Goal: Find contact information: Find contact information

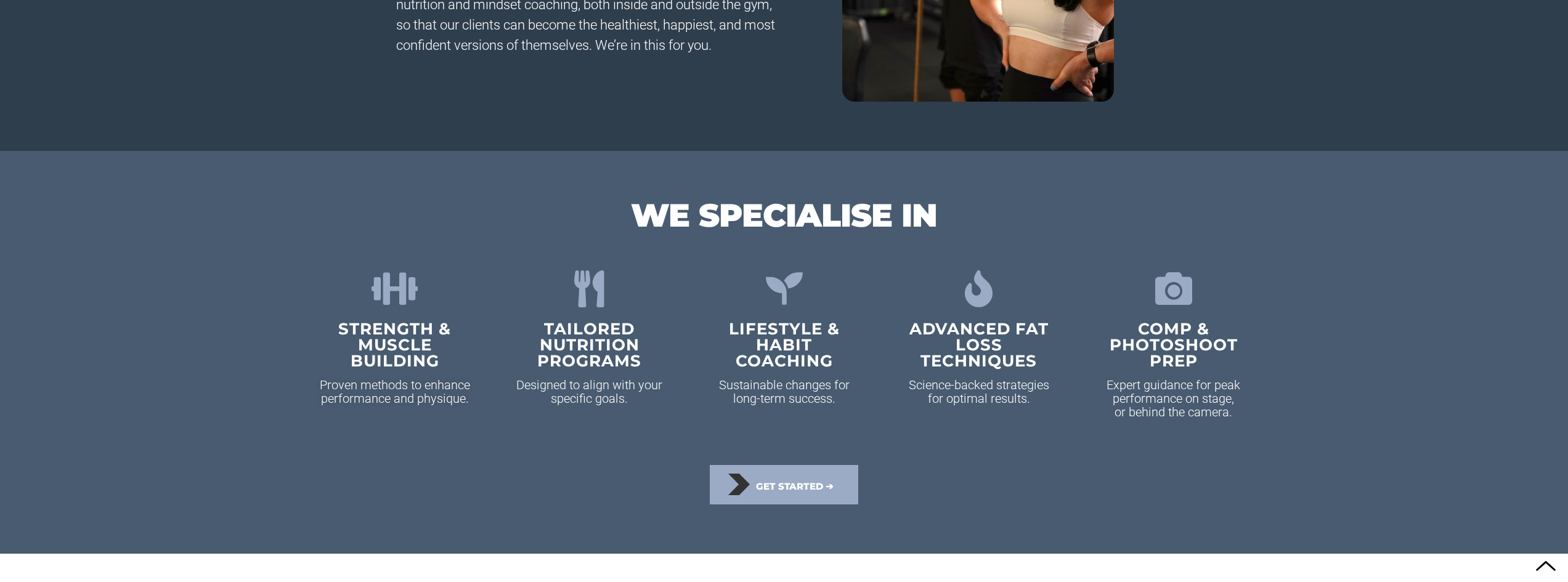
scroll to position [1416, 0]
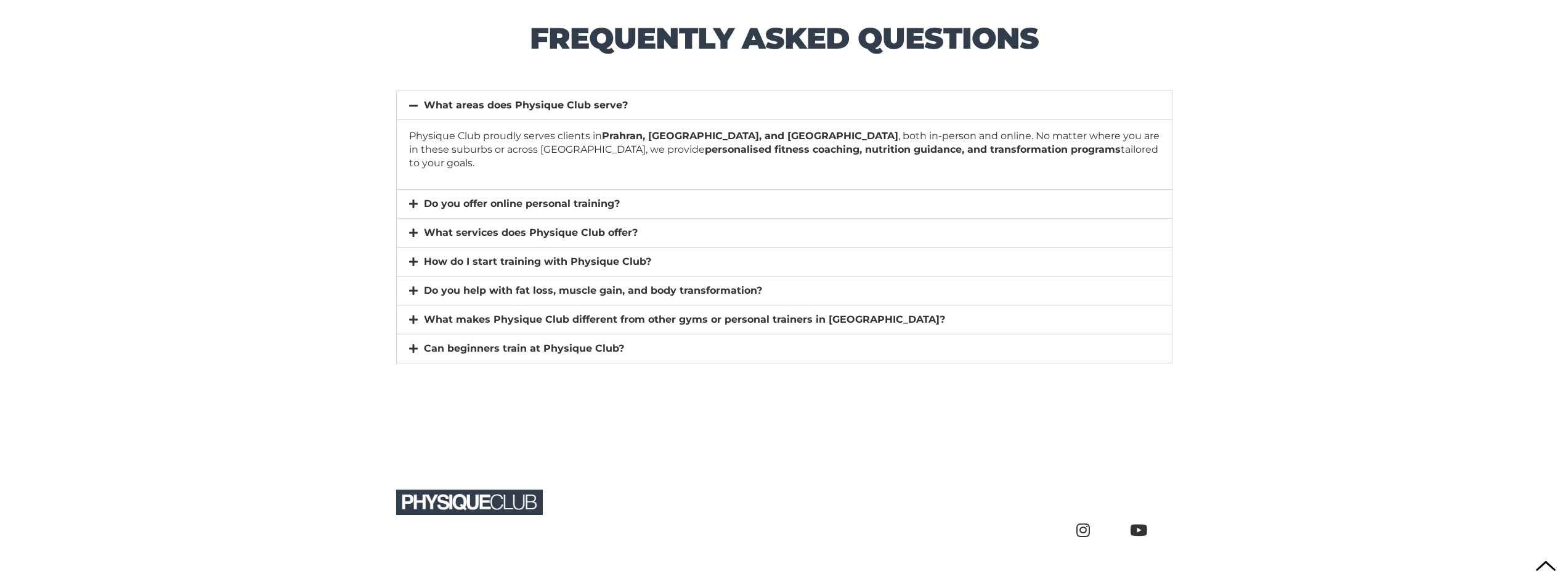
scroll to position [8619, 0]
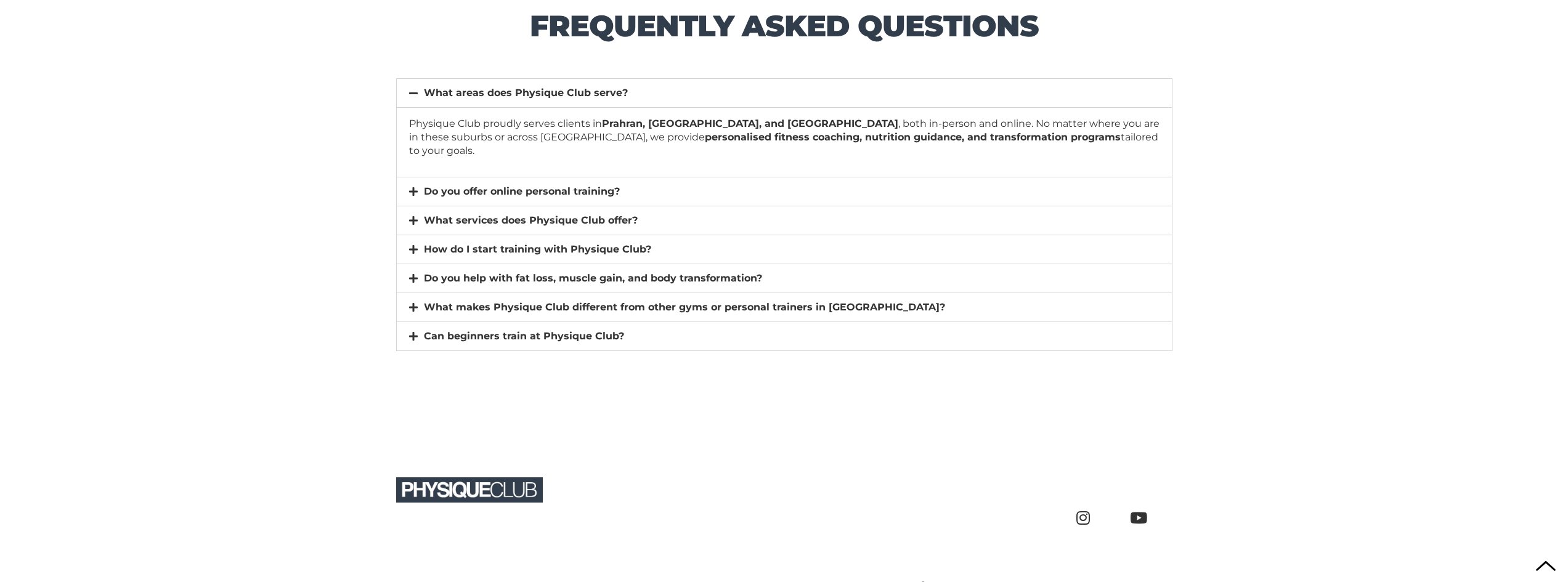
click at [403, 206] on div "What services does Physique Club offer?" at bounding box center [784, 220] width 775 height 28
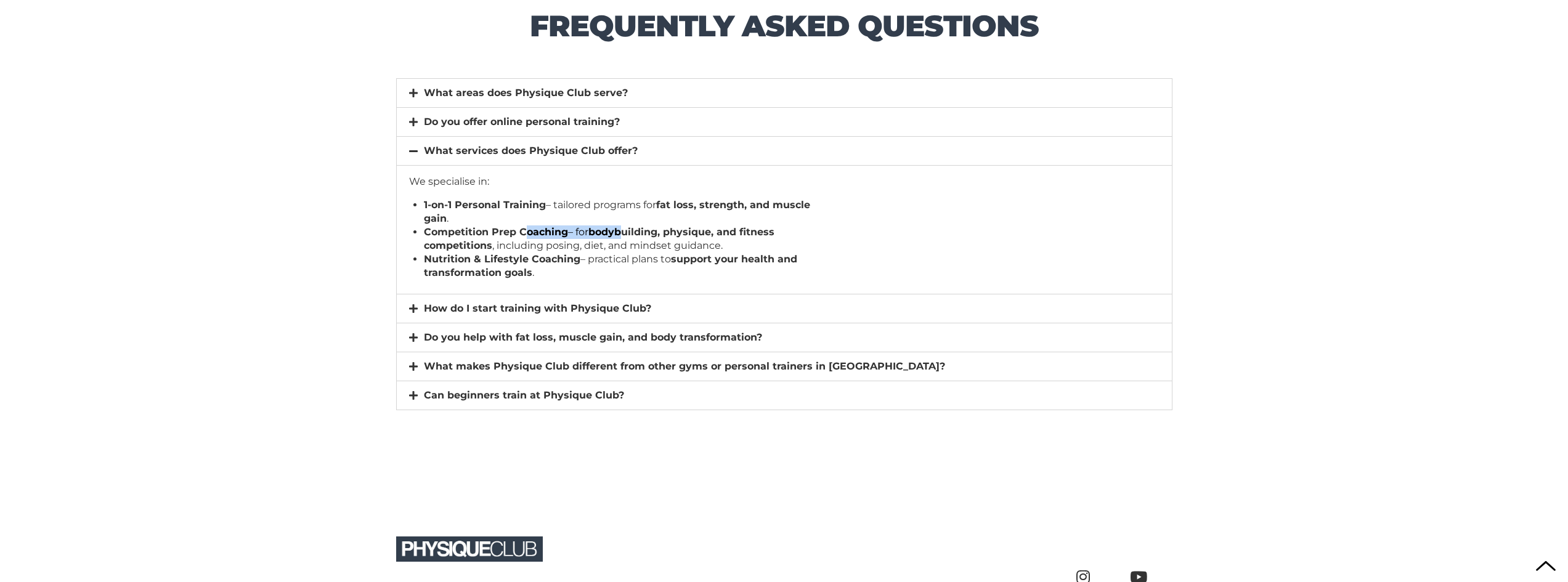
drag, startPoint x: 523, startPoint y: 236, endPoint x: 628, endPoint y: 232, distance: 105.1
click at [628, 232] on li "Competition Prep Coaching – for bodybuilding, physique, and fitness competition…" at bounding box center [785, 238] width 721 height 27
click at [794, 240] on li "Competition Prep Coaching – for bodybuilding, physique, and fitness competition…" at bounding box center [785, 238] width 721 height 27
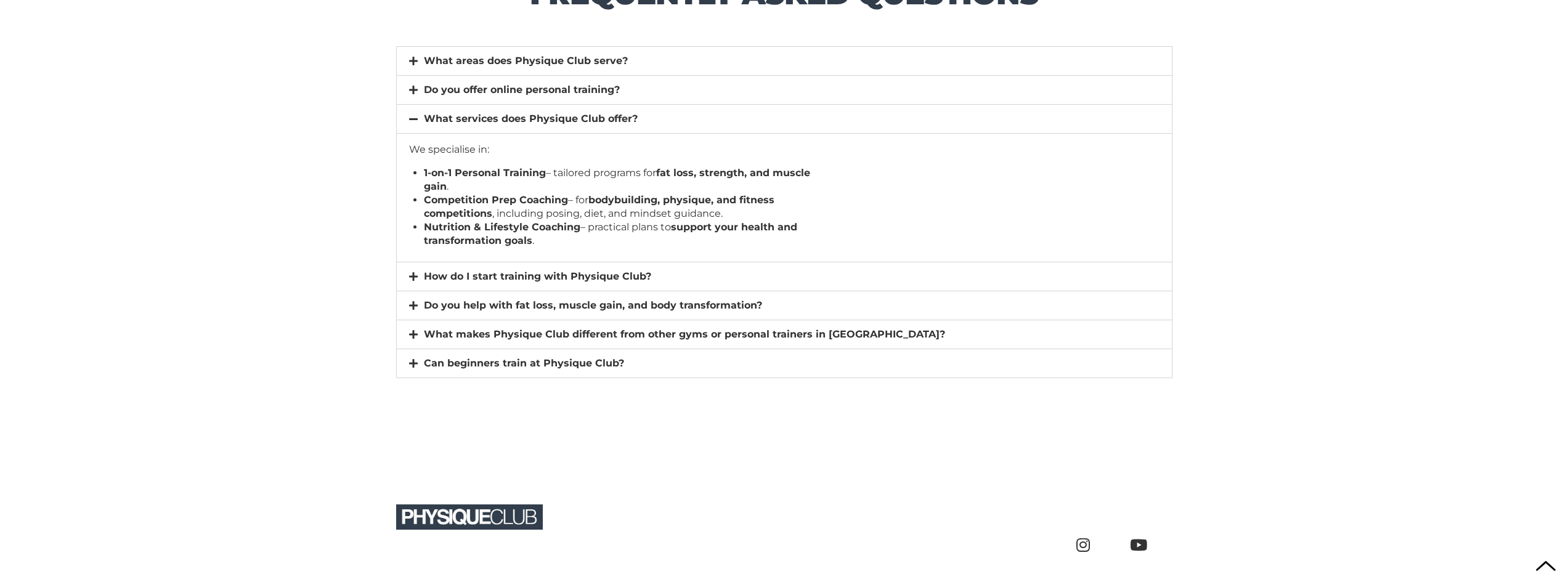
scroll to position [8681, 0]
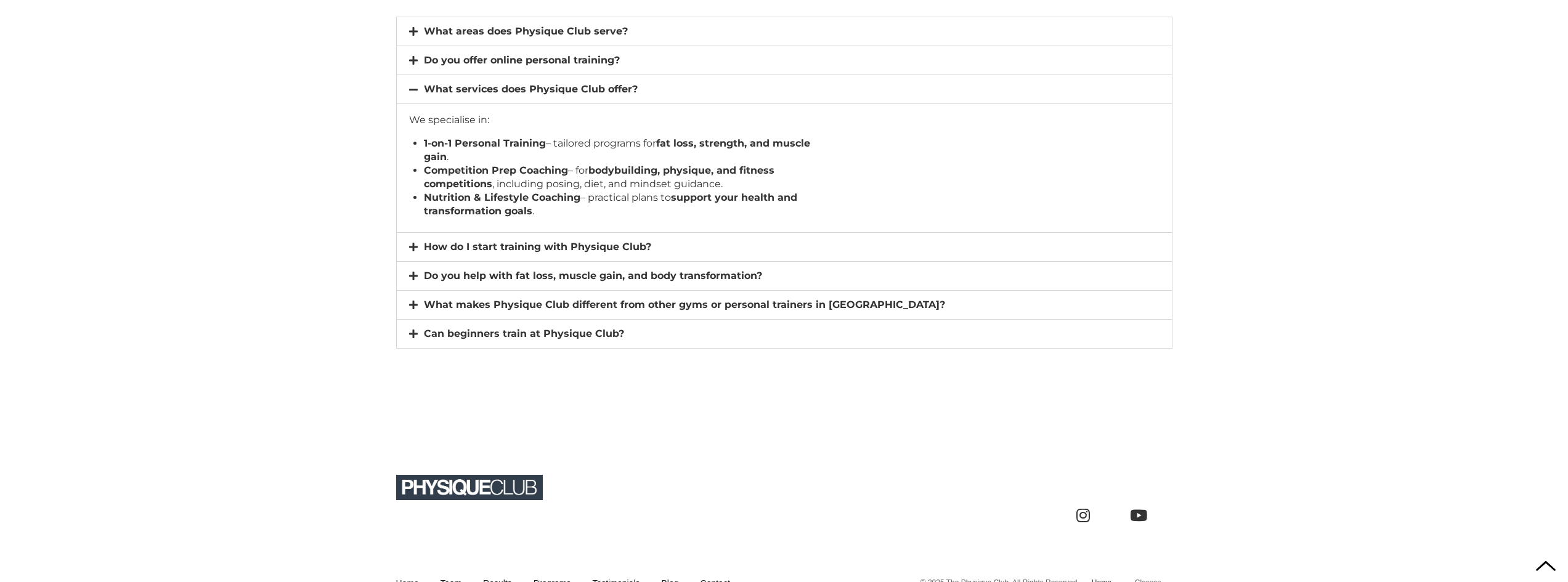
click at [419, 247] on span at bounding box center [416, 247] width 15 height 10
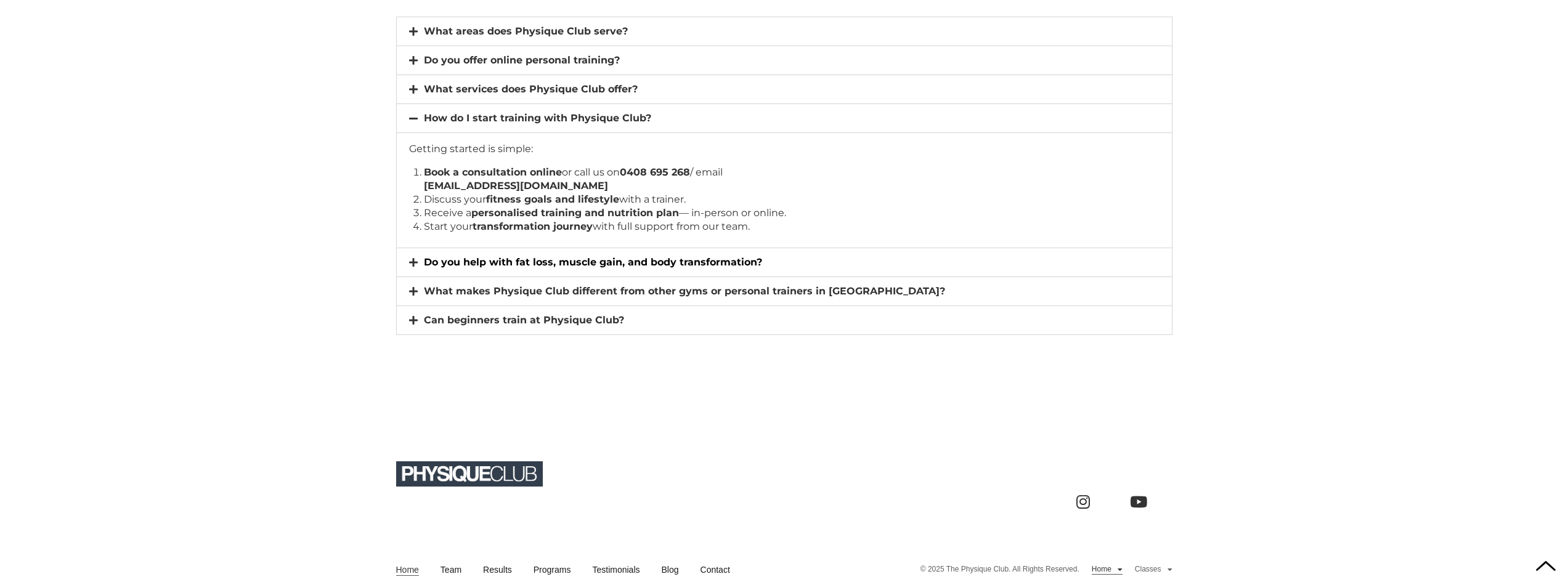
click at [704, 261] on link "Do you help with fat loss, muscle gain, and body transformation?" at bounding box center [593, 262] width 338 height 12
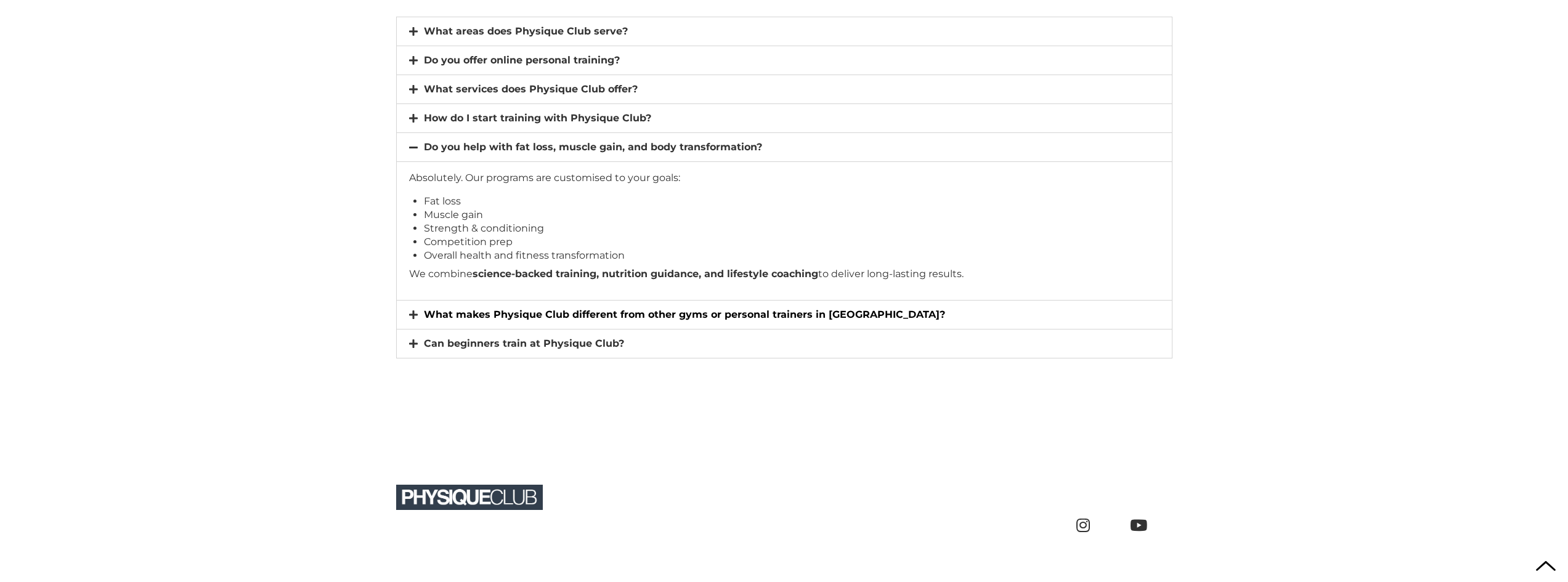
click at [754, 312] on link "What makes Physique Club different from other gyms or personal trainers in [GEO…" at bounding box center [685, 314] width 521 height 12
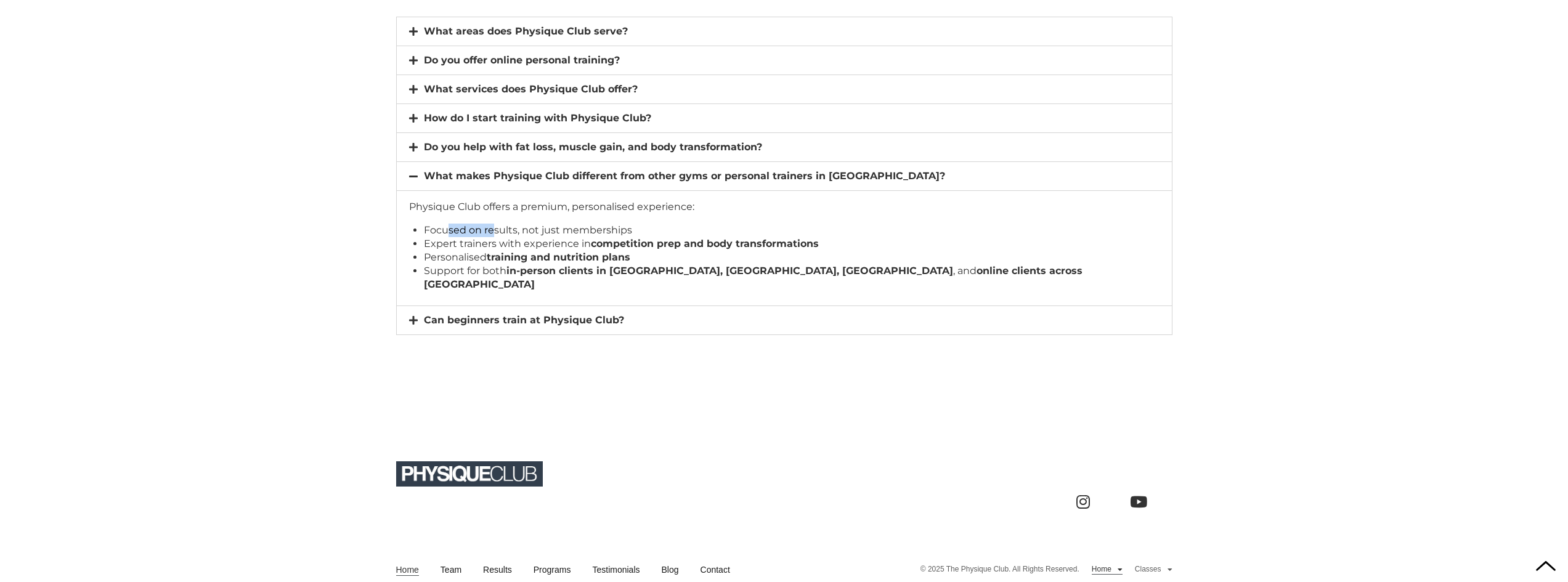
click at [510, 231] on li "Focused on results, not just memberships" at bounding box center [785, 230] width 721 height 14
click at [622, 233] on li "Focused on results, not just memberships" at bounding box center [785, 230] width 721 height 14
drag, startPoint x: 485, startPoint y: 239, endPoint x: 533, endPoint y: 239, distance: 48.0
click at [525, 239] on li "Expert trainers with experience in competition prep and body transformations" at bounding box center [785, 243] width 721 height 14
drag, startPoint x: 630, startPoint y: 258, endPoint x: 561, endPoint y: 259, distance: 69.0
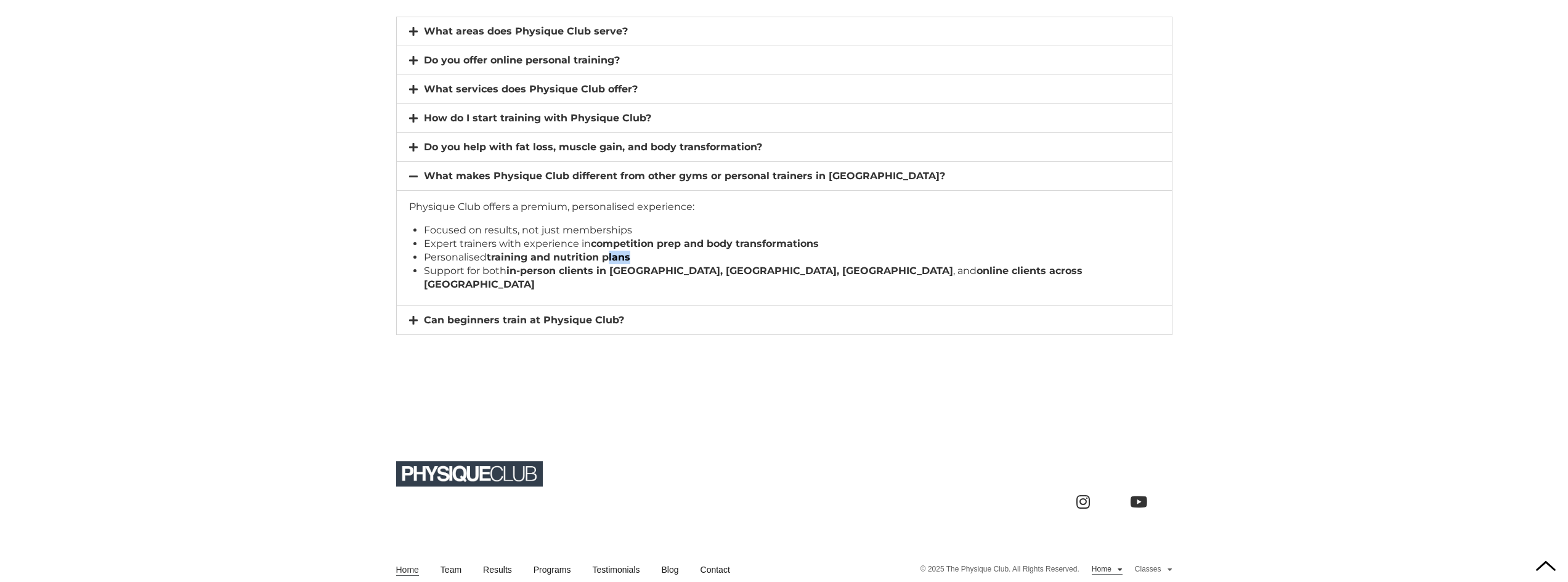
click at [607, 259] on li "Personalised training and nutrition plans" at bounding box center [785, 257] width 721 height 14
click at [448, 259] on li "Personalised training and nutrition plans" at bounding box center [785, 257] width 721 height 14
click at [536, 314] on link "Can beginners train at Physique Club?" at bounding box center [524, 320] width 200 height 12
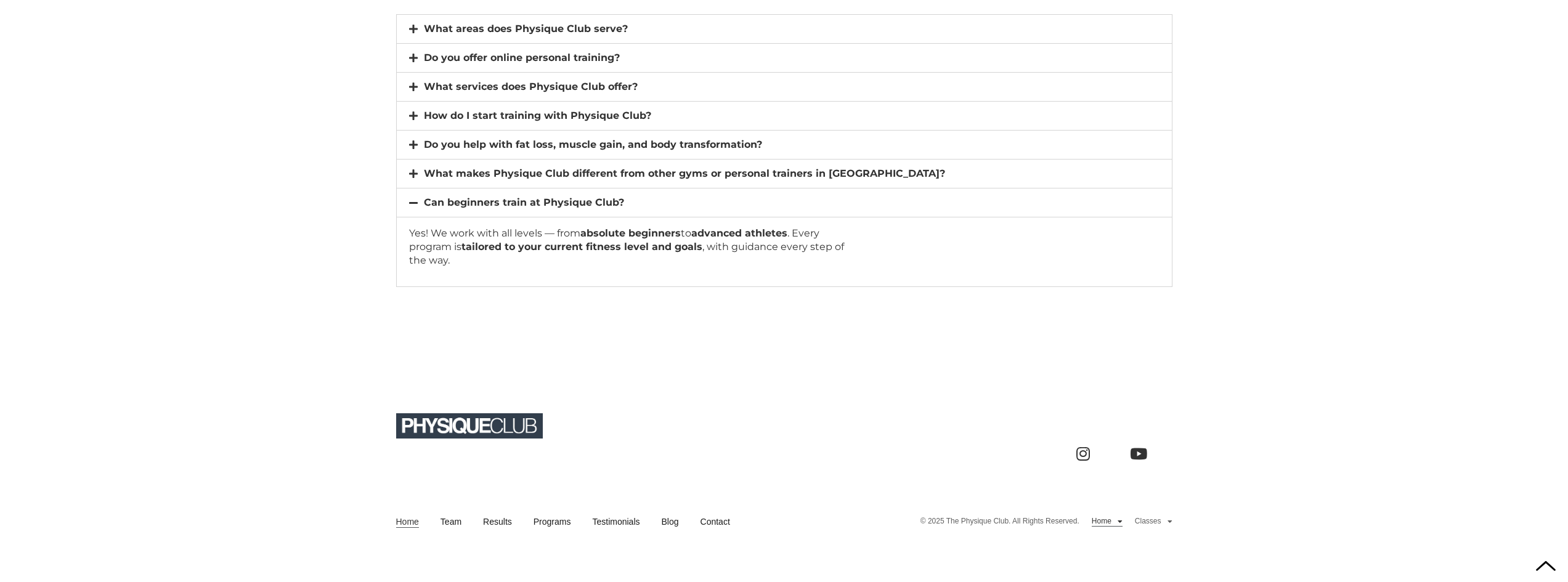
scroll to position [8685, 0]
click at [556, 520] on link "Programs" at bounding box center [552, 520] width 37 height 12
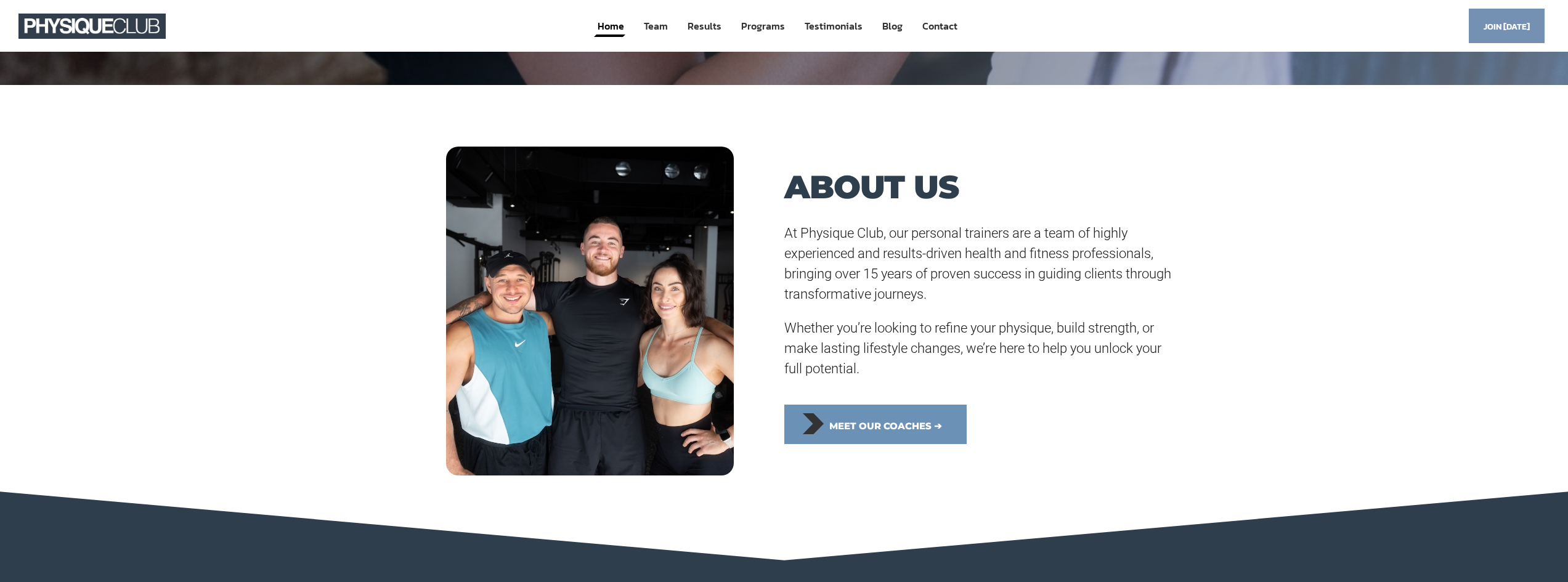
scroll to position [0, 0]
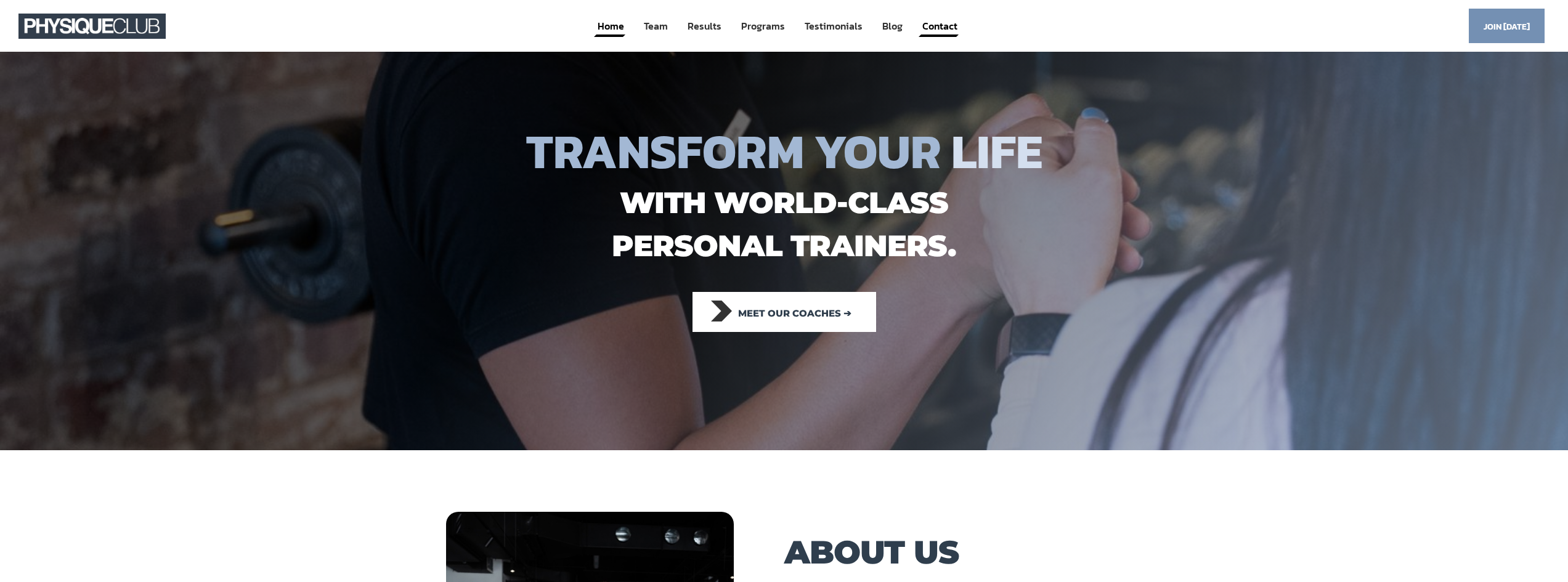
click at [943, 31] on link "Contact" at bounding box center [940, 26] width 37 height 23
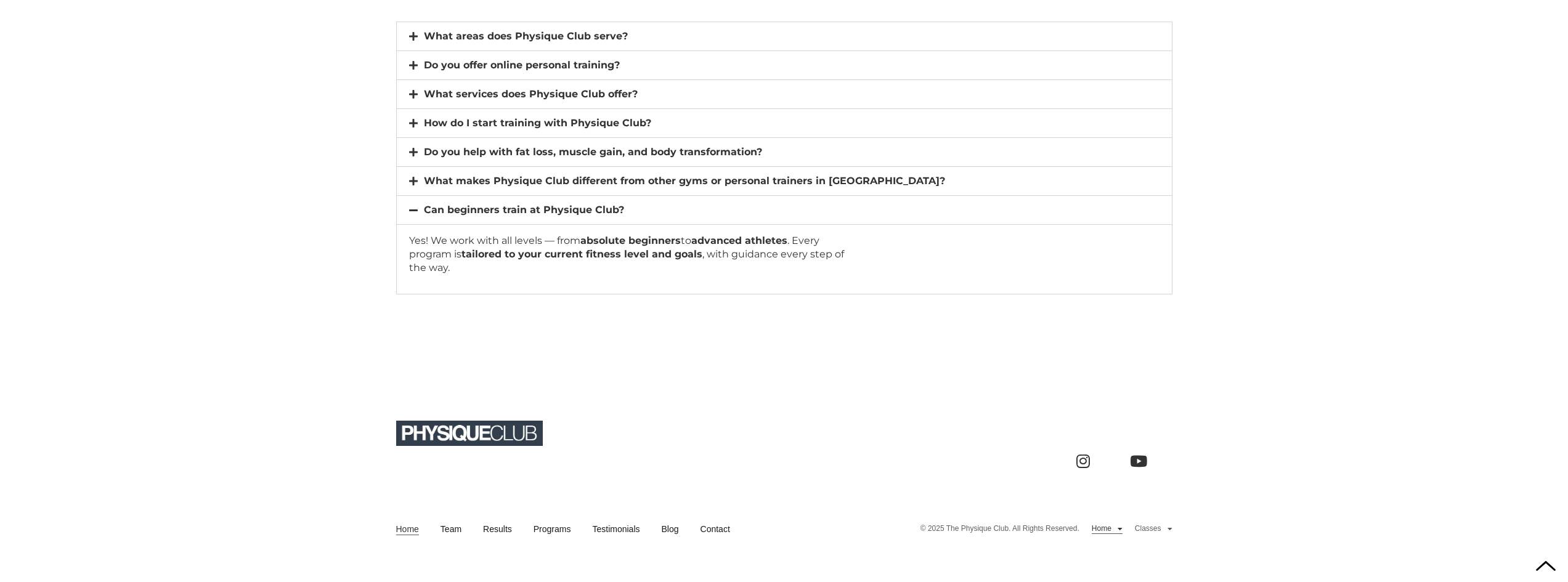
scroll to position [8685, 0]
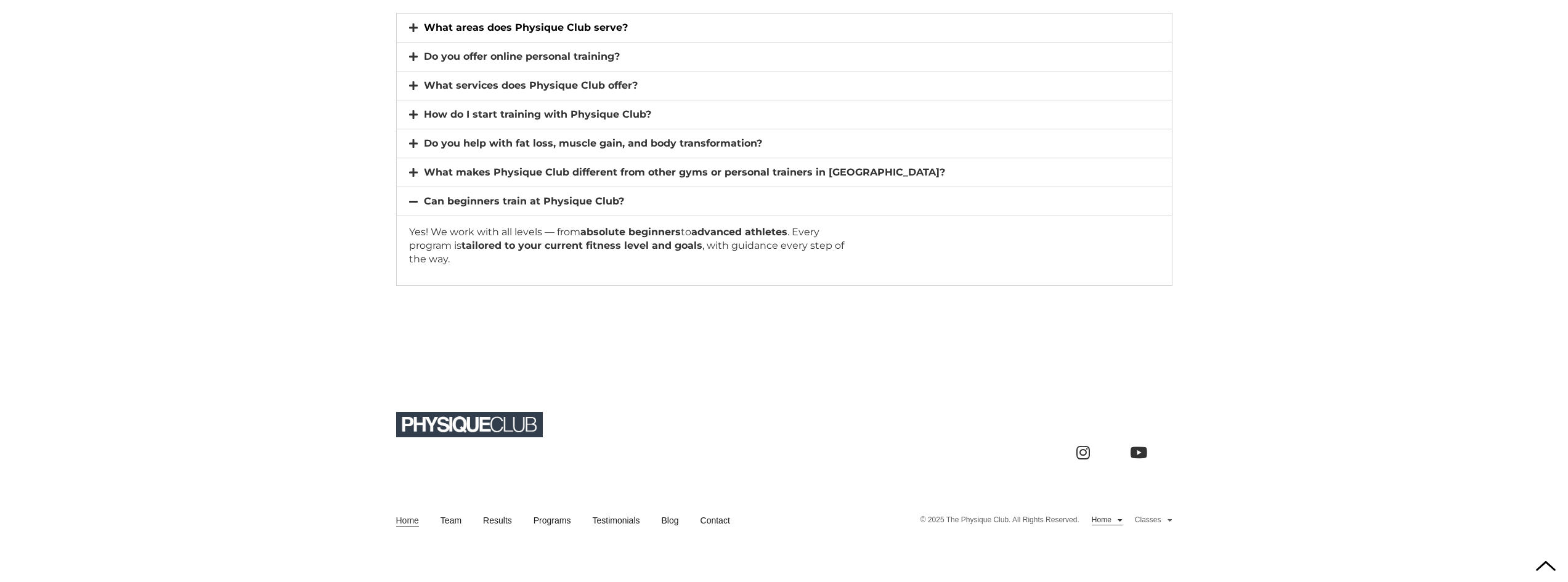
click at [447, 29] on link "What areas does Physique Club serve?" at bounding box center [526, 28] width 204 height 12
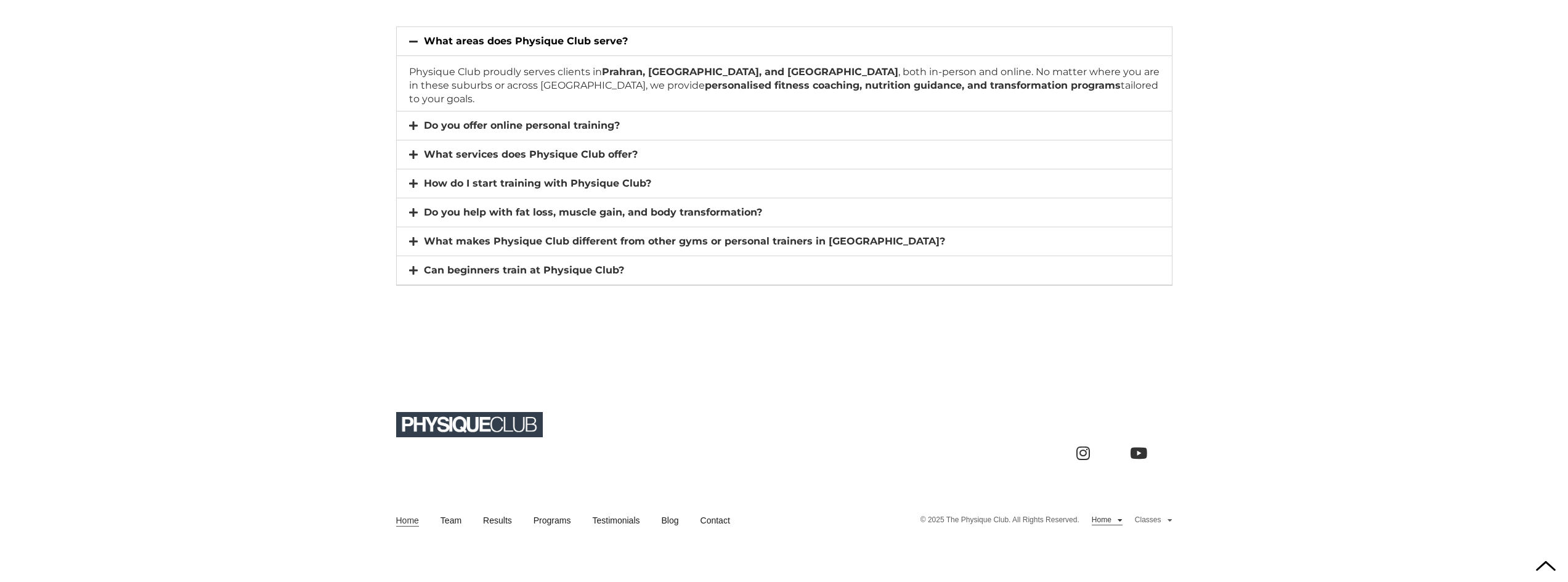
scroll to position [8671, 0]
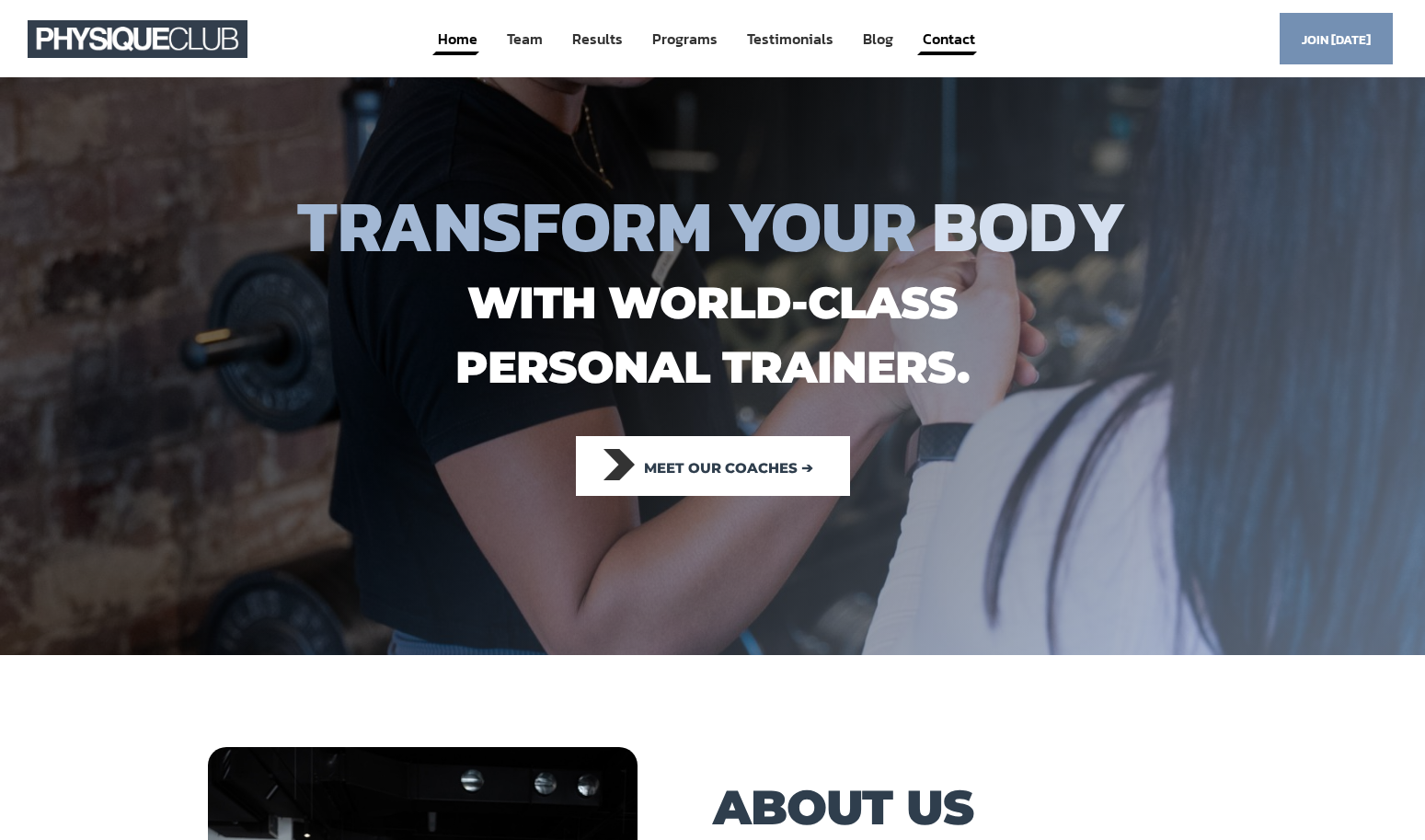
click at [958, 45] on link "Contact" at bounding box center [948, 39] width 56 height 34
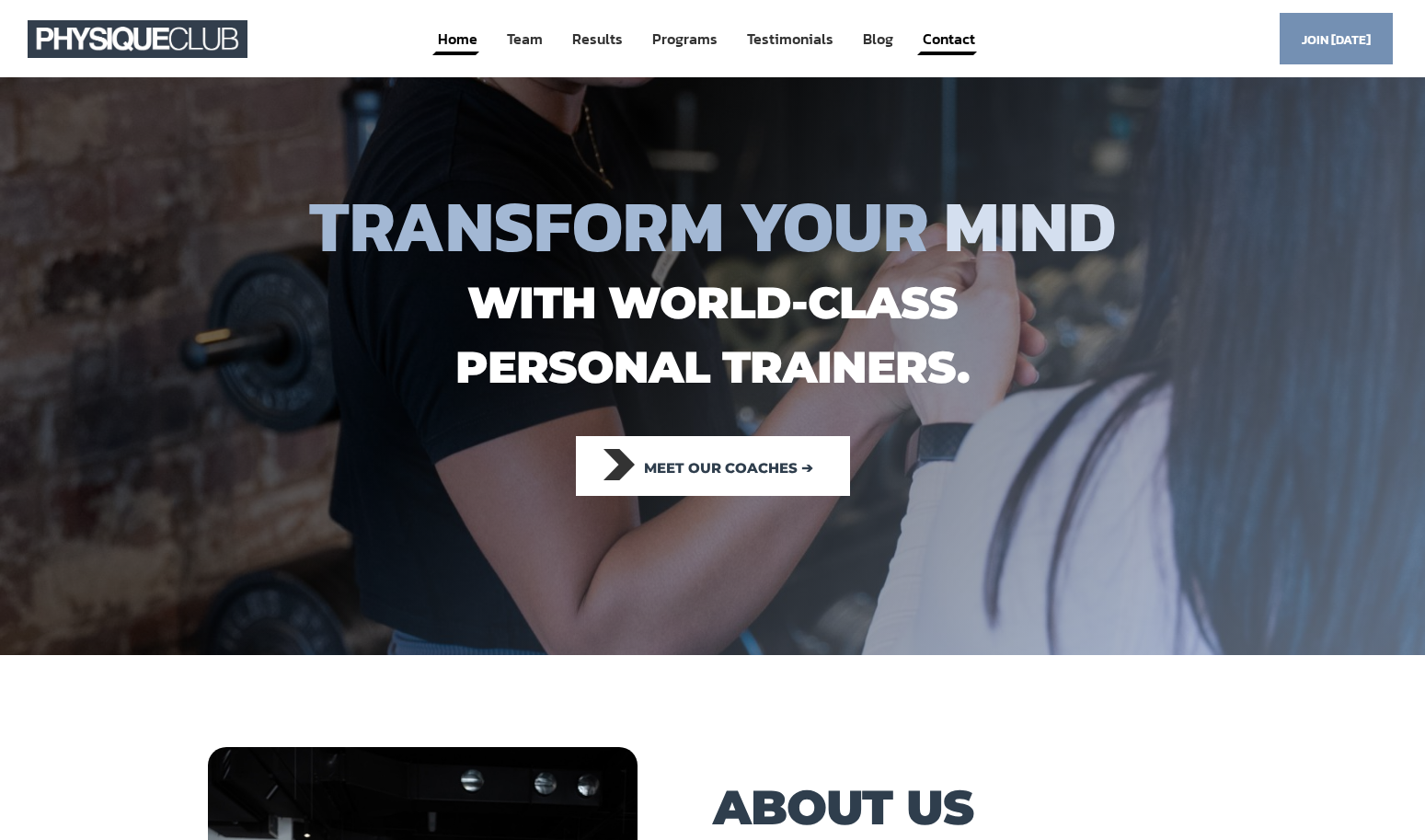
click at [941, 38] on link "Contact" at bounding box center [948, 39] width 56 height 34
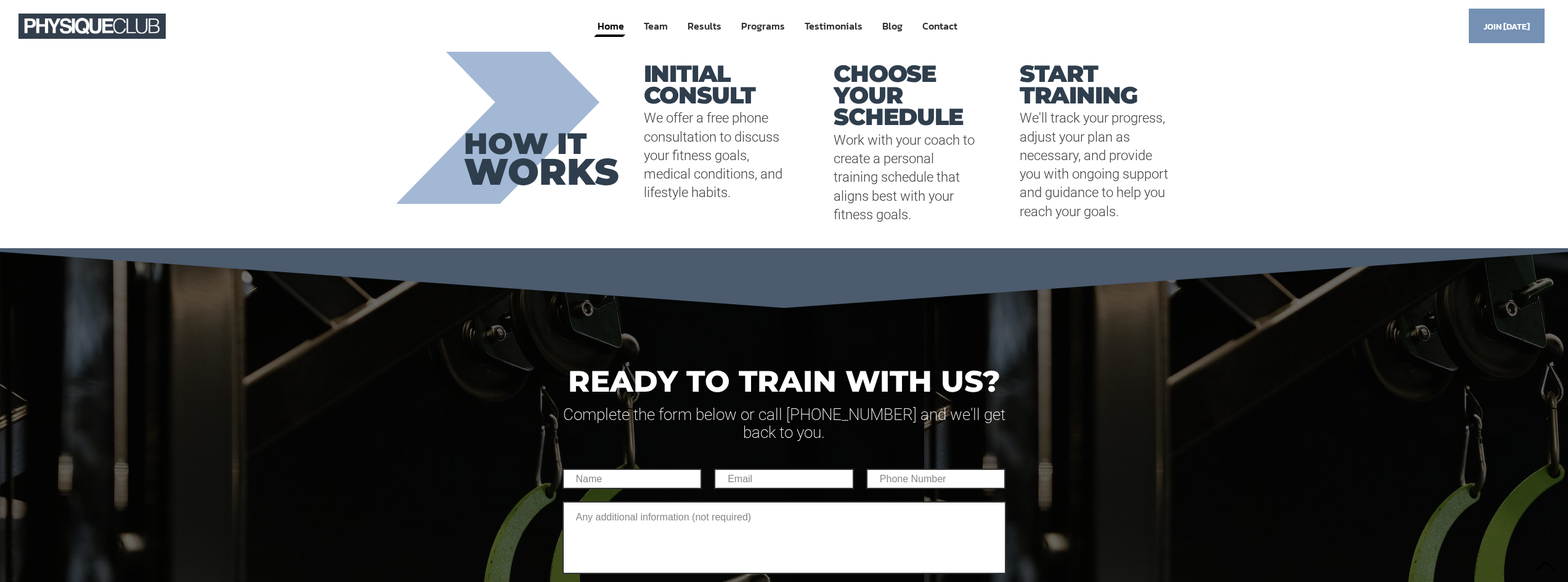
scroll to position [7680, 0]
